Goal: Information Seeking & Learning: Find specific fact

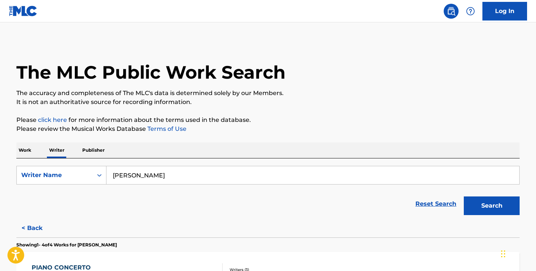
click at [134, 171] on input "[PERSON_NAME]" at bounding box center [312, 175] width 413 height 18
paste input "WK3816566"
click at [134, 171] on input "WK3816566" at bounding box center [312, 175] width 413 height 18
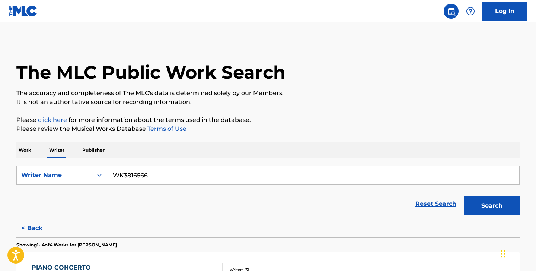
click at [134, 171] on input "WK3816566" at bounding box center [312, 175] width 413 height 18
paste input "[PERSON_NAME]"
type input "[PERSON_NAME]"
click at [464, 196] on button "Search" at bounding box center [492, 205] width 56 height 19
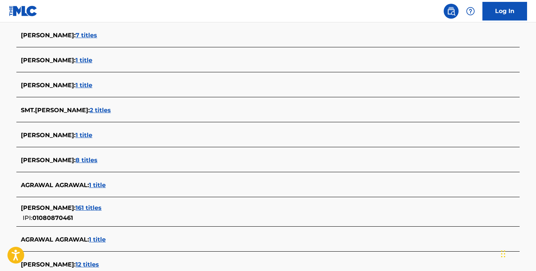
scroll to position [215, 0]
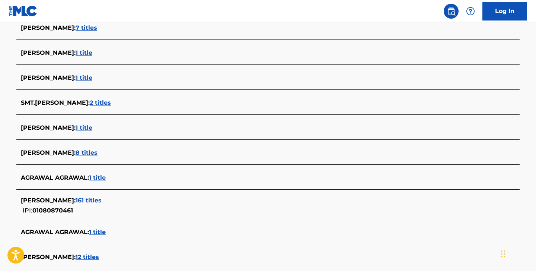
click at [99, 201] on span "161 titles" at bounding box center [89, 200] width 26 height 7
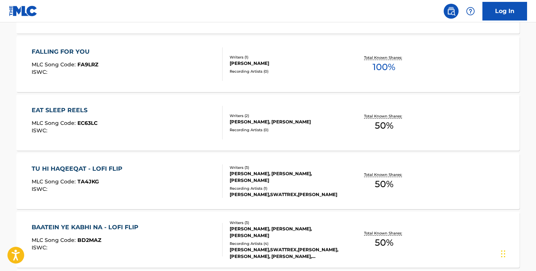
scroll to position [0, 0]
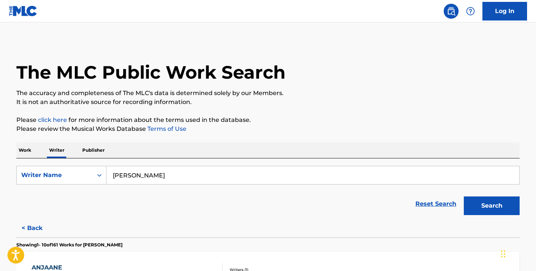
click at [33, 150] on p "Work" at bounding box center [24, 150] width 17 height 16
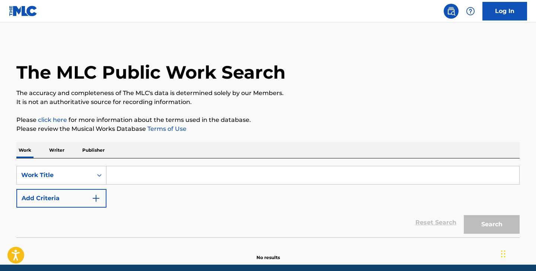
click at [116, 175] on input "Search Form" at bounding box center [312, 175] width 413 height 18
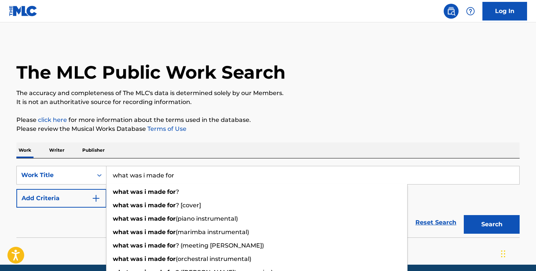
type input "what was i made for"
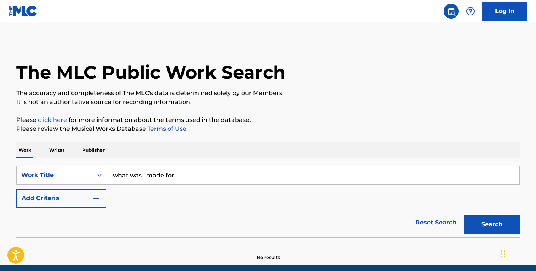
click at [71, 199] on button "Add Criteria" at bounding box center [61, 198] width 90 height 19
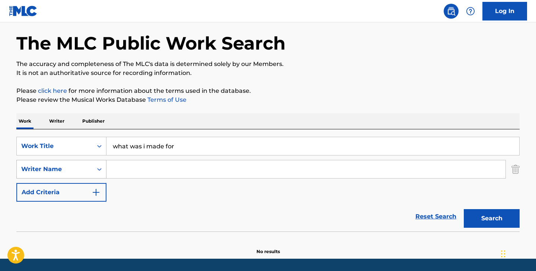
click at [68, 178] on div "Writer Name" at bounding box center [61, 169] width 90 height 19
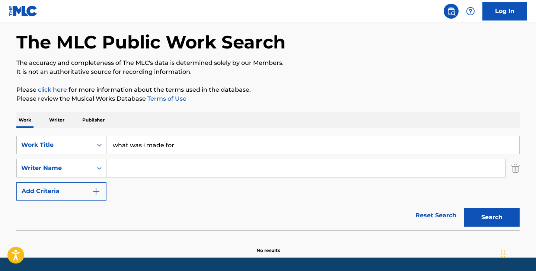
click at [134, 165] on input "Search Form" at bounding box center [305, 168] width 399 height 18
paste input "[PERSON_NAME]"
type input "[PERSON_NAME]"
click at [464, 208] on button "Search" at bounding box center [492, 217] width 56 height 19
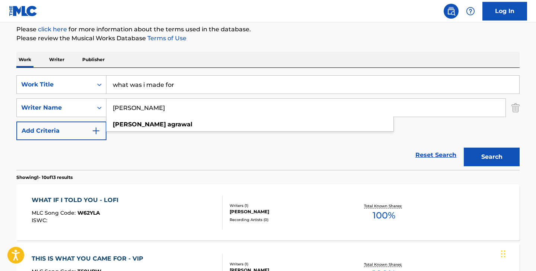
scroll to position [93, 0]
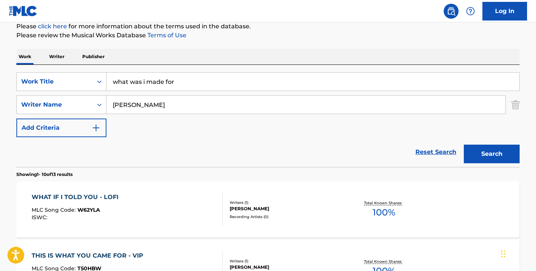
click at [240, 160] on div "Reset Search Search" at bounding box center [267, 152] width 503 height 30
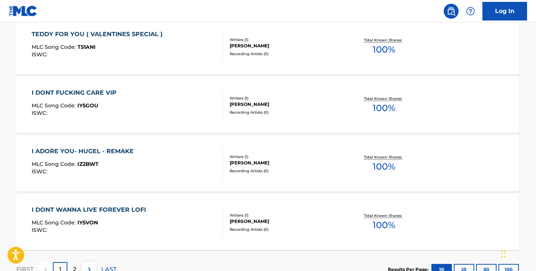
scroll to position [664, 0]
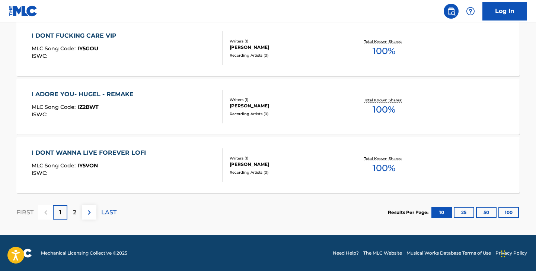
click at [75, 209] on p "2" at bounding box center [74, 212] width 3 height 9
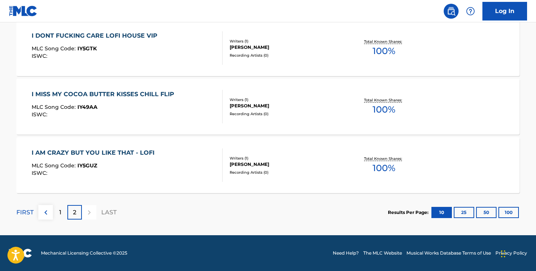
click at [66, 208] on div "1" at bounding box center [60, 212] width 15 height 15
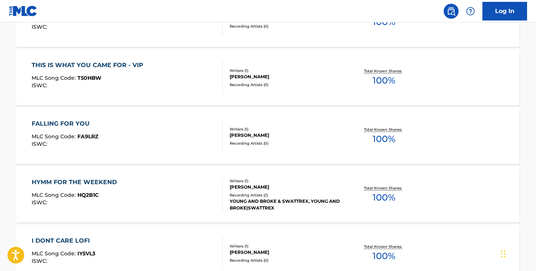
scroll to position [358, 0]
